Goal: Transaction & Acquisition: Purchase product/service

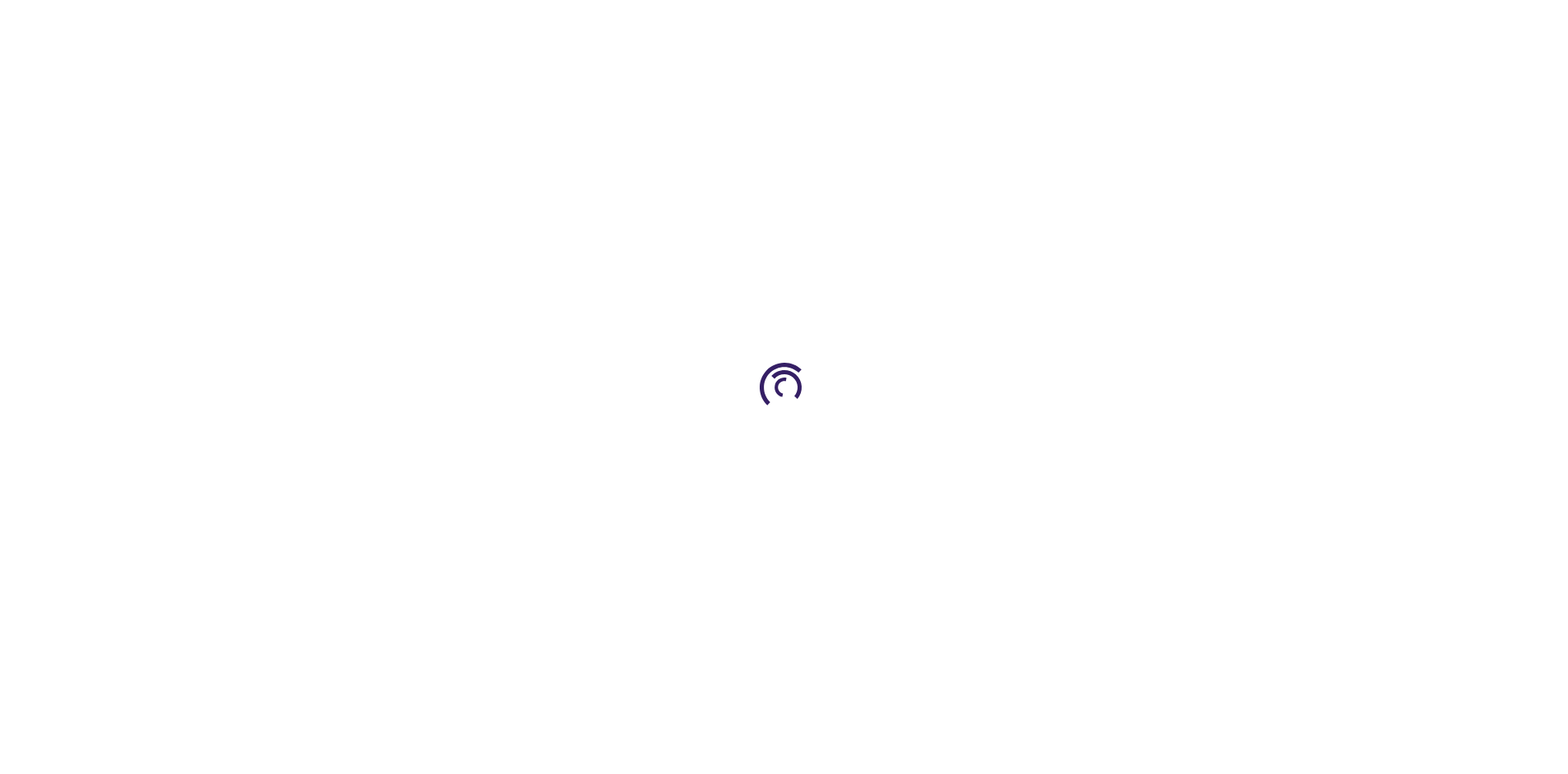
click at [1036, 24] on link "Log In" at bounding box center [1035, 24] width 32 height 13
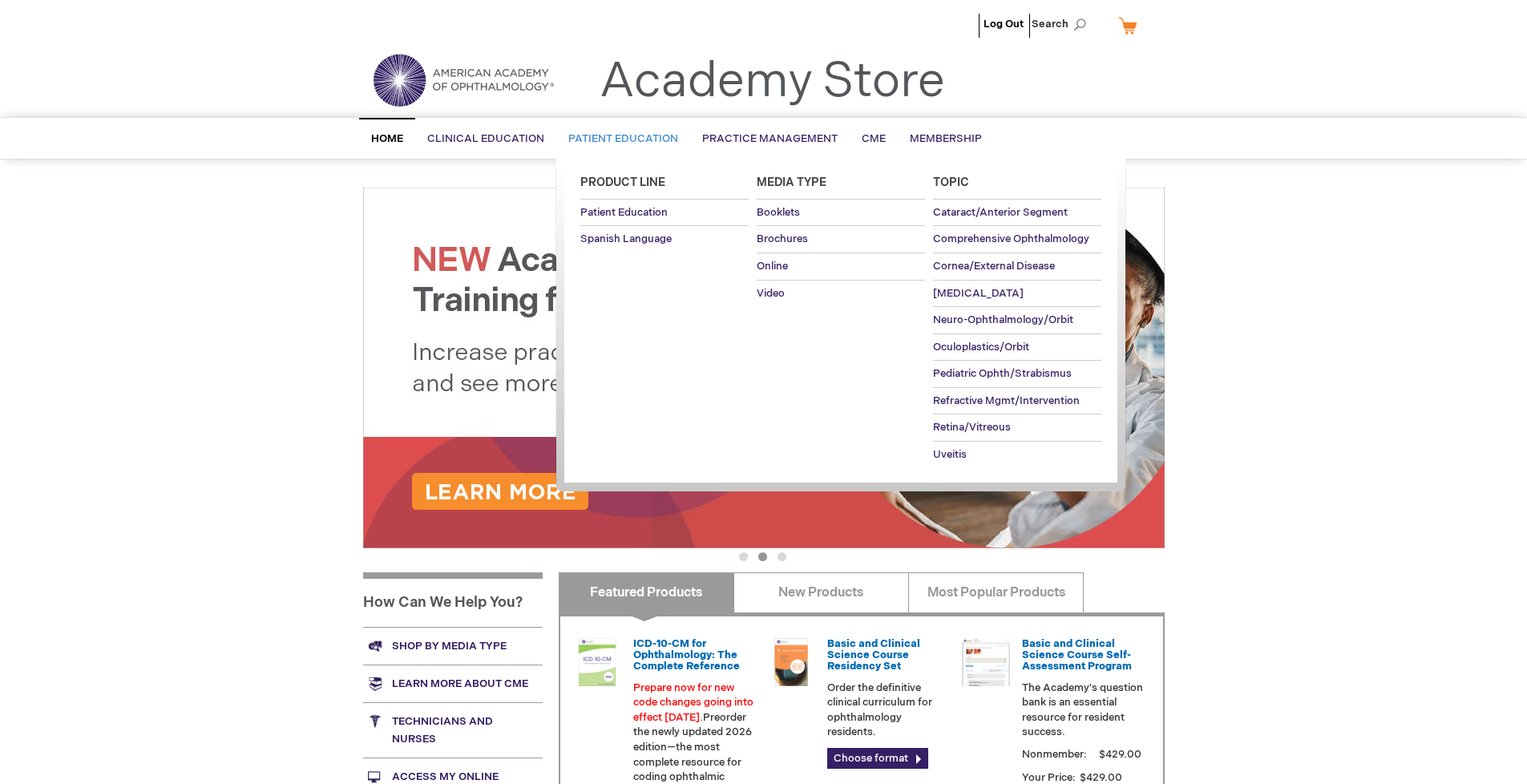
click at [619, 139] on span "Patient Education" at bounding box center [623, 138] width 109 height 12
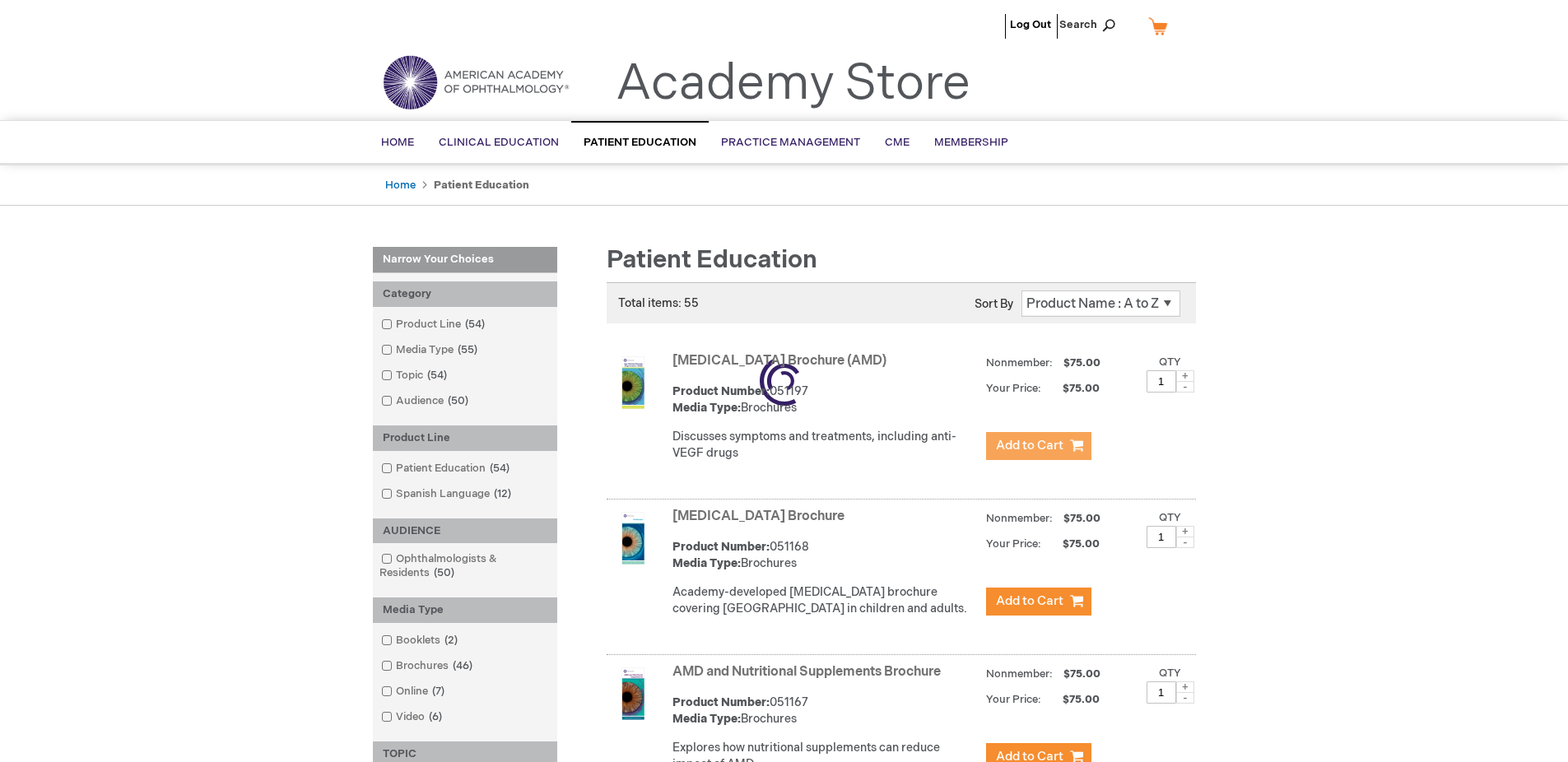
click at [1038, 445] on span "Add to Cart" at bounding box center [1029, 445] width 67 height 16
